Goal: Information Seeking & Learning: Learn about a topic

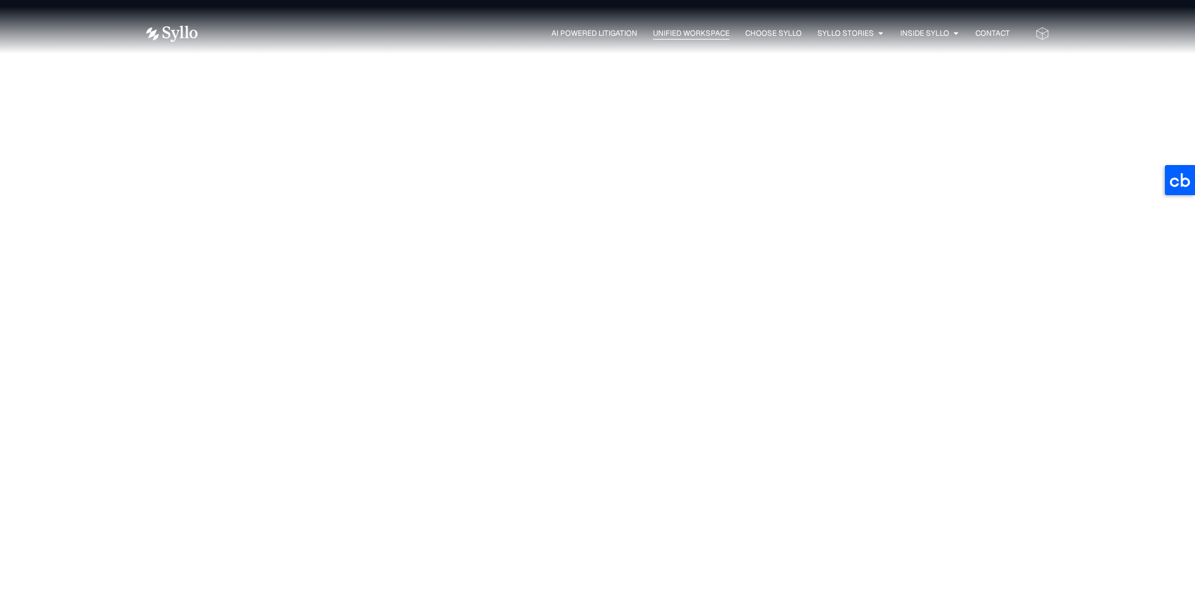
click at [692, 37] on span "Unified Workspace" at bounding box center [691, 33] width 77 height 11
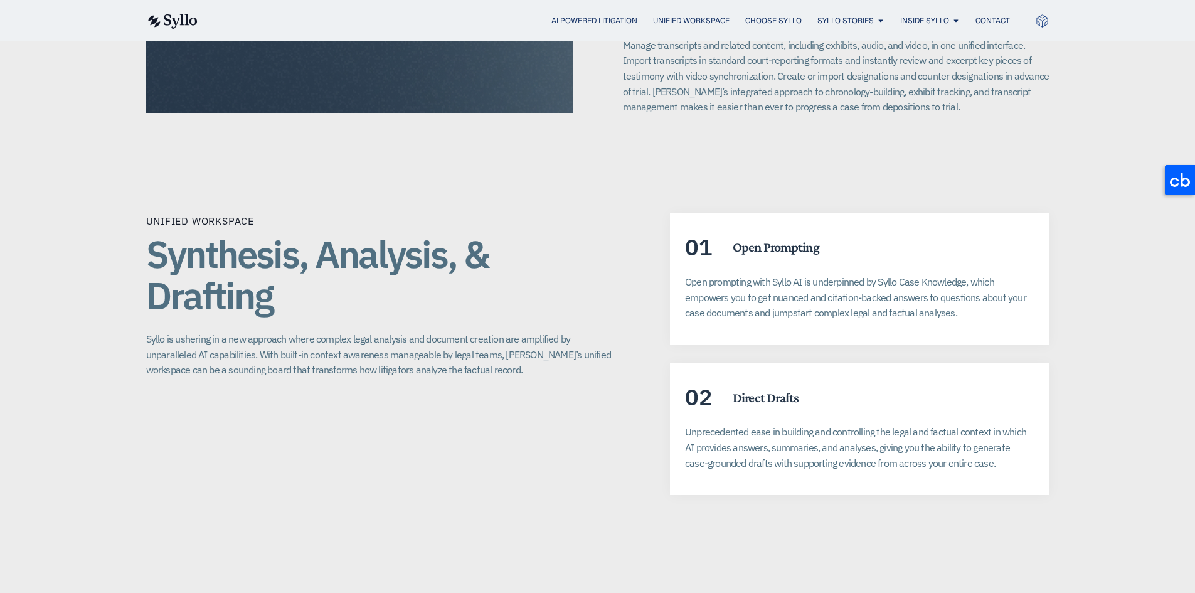
scroll to position [2132, 0]
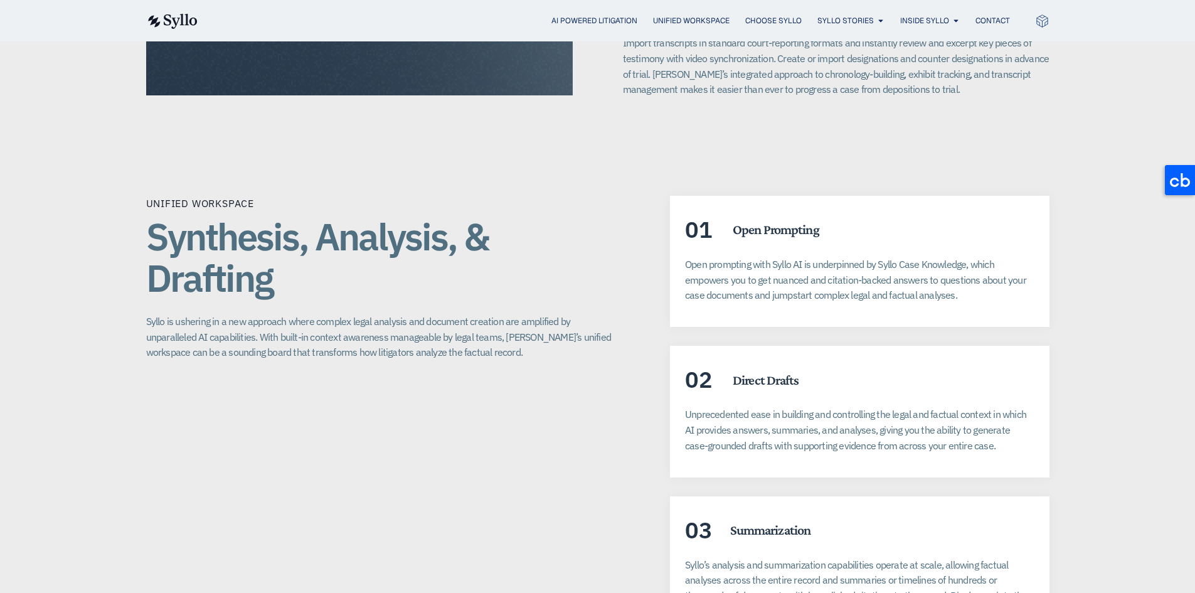
click at [437, 196] on p "Unified Workspace" at bounding box center [383, 203] width 474 height 15
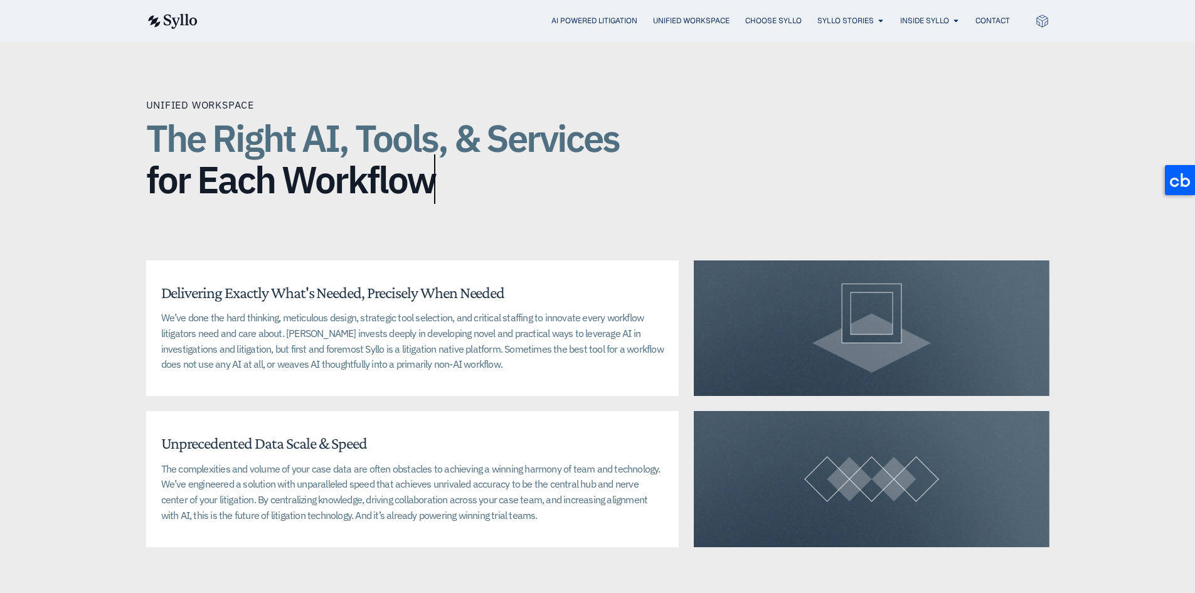
scroll to position [2822, 0]
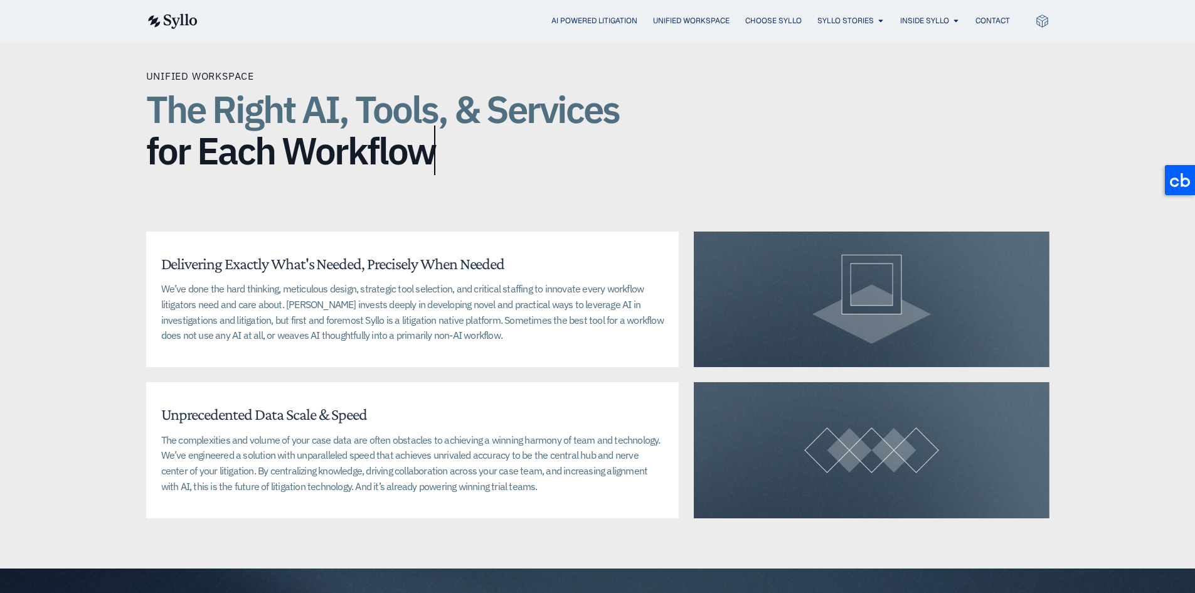
click at [363, 142] on span "for Each Workflow" at bounding box center [290, 150] width 289 height 41
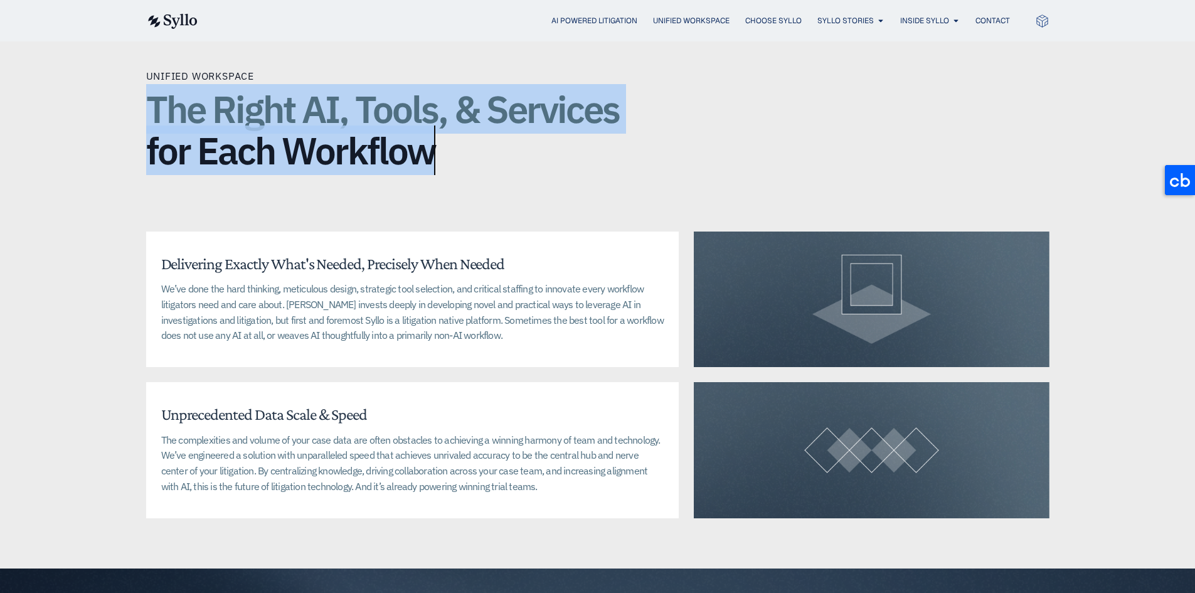
click at [363, 142] on span "for Each Workflow" at bounding box center [290, 150] width 289 height 41
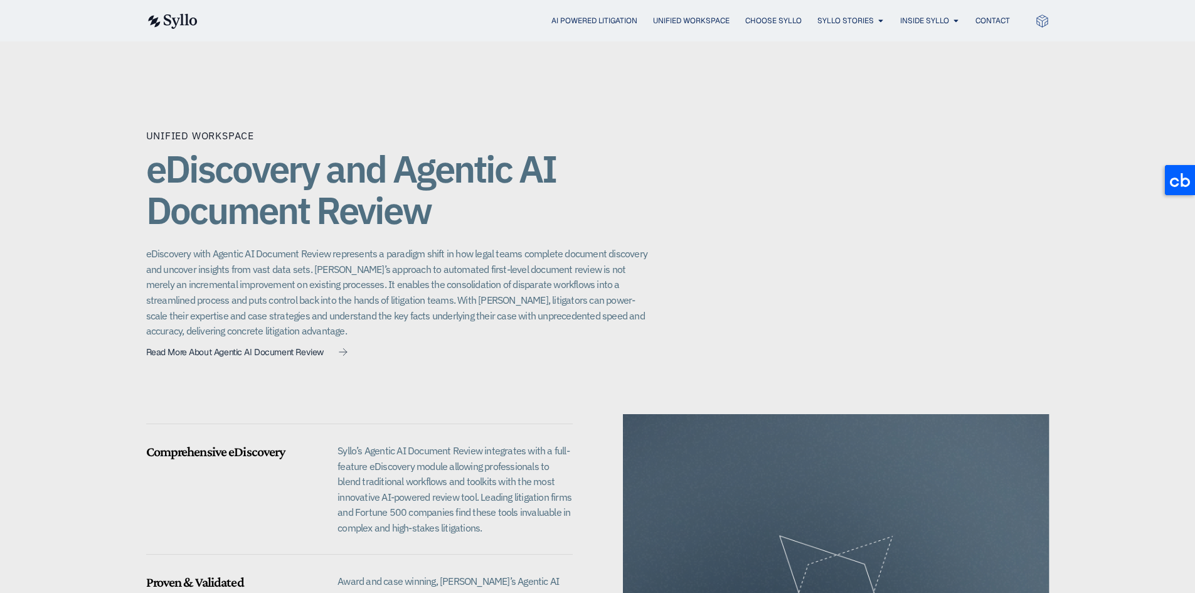
scroll to position [0, 0]
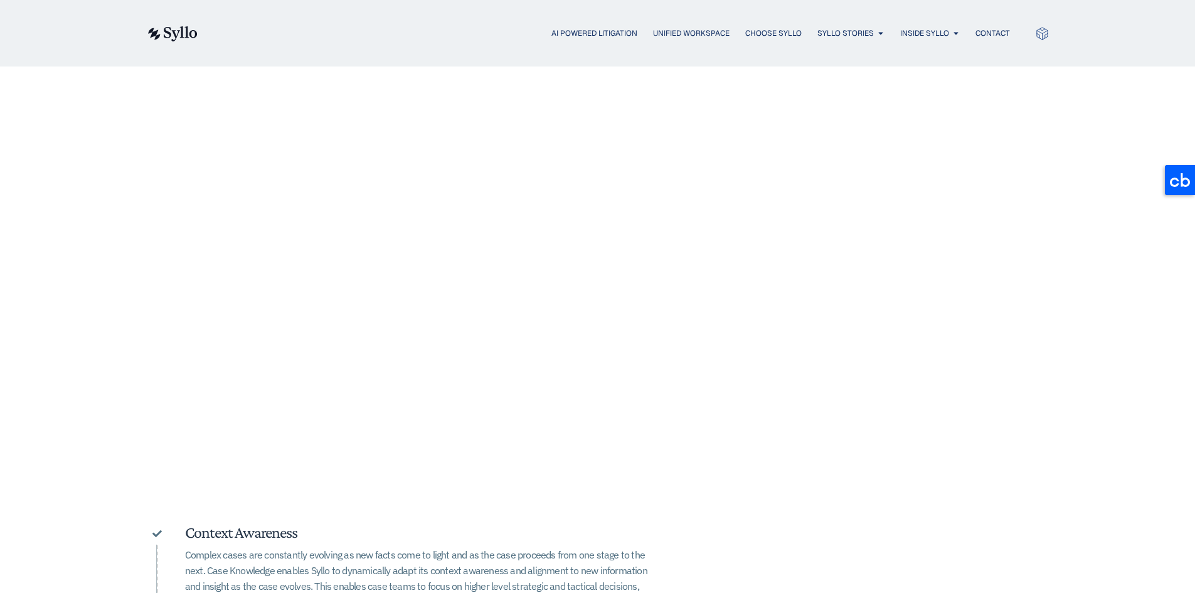
click at [543, 272] on div "Unified Workspace" at bounding box center [597, 169] width 903 height 207
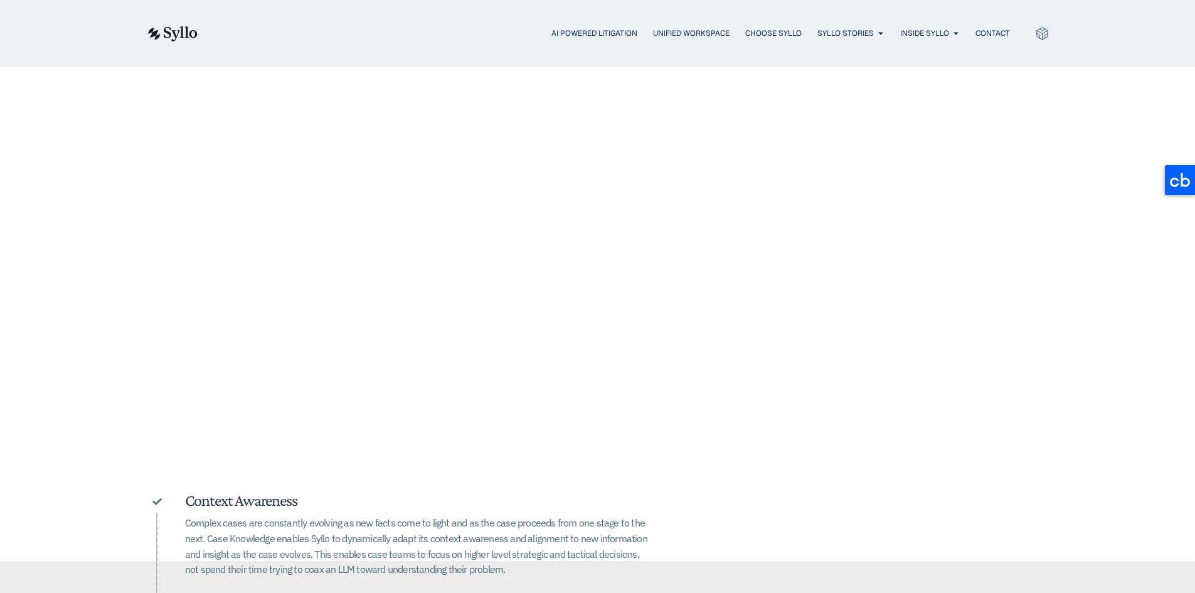
scroll to position [63, 0]
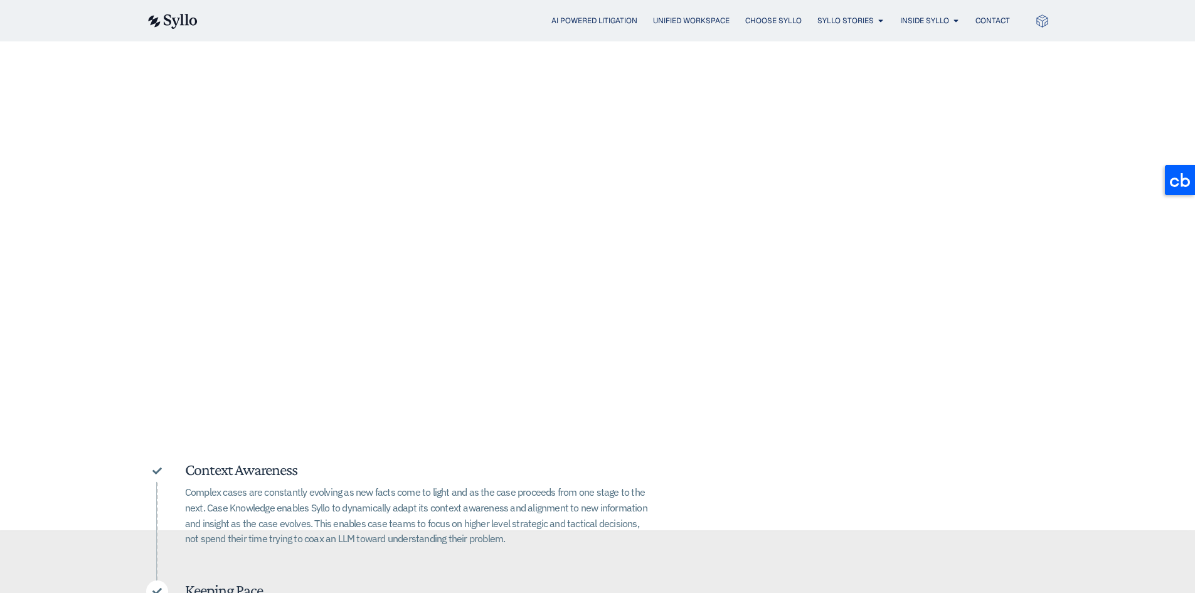
click at [719, 276] on div "Case Knowledge Better. Bigger. Faster. Case Knowledge is at the core of Syllo’s…" at bounding box center [597, 527] width 903 height 633
